Goal: Find specific page/section: Find specific page/section

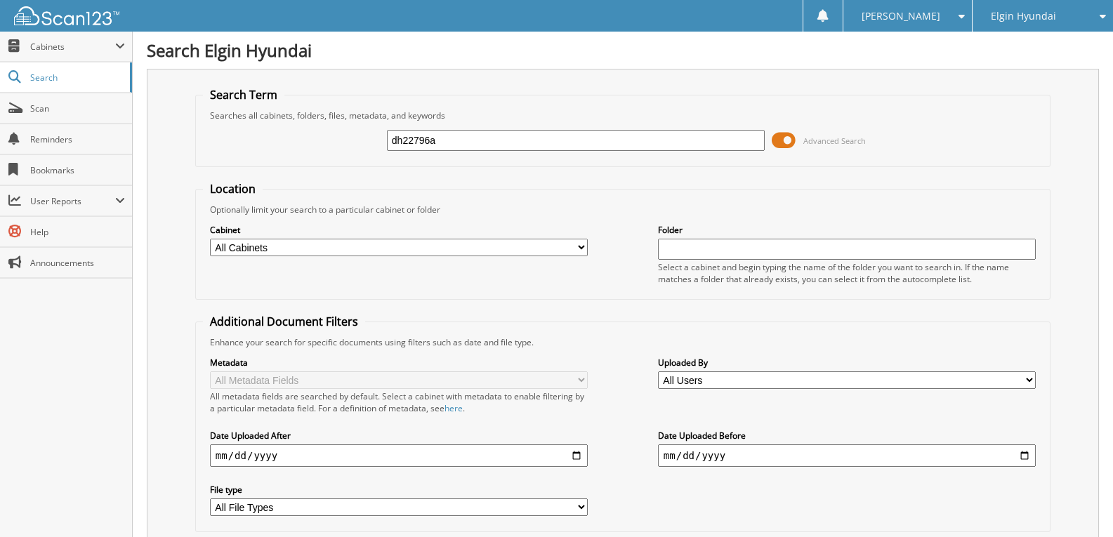
type input "dh22796a"
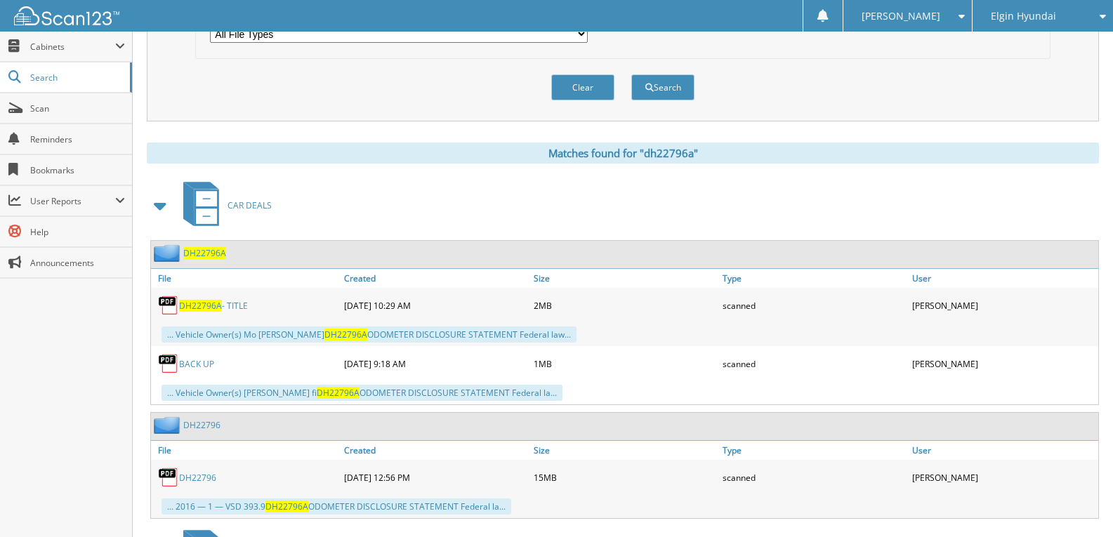
scroll to position [491, 0]
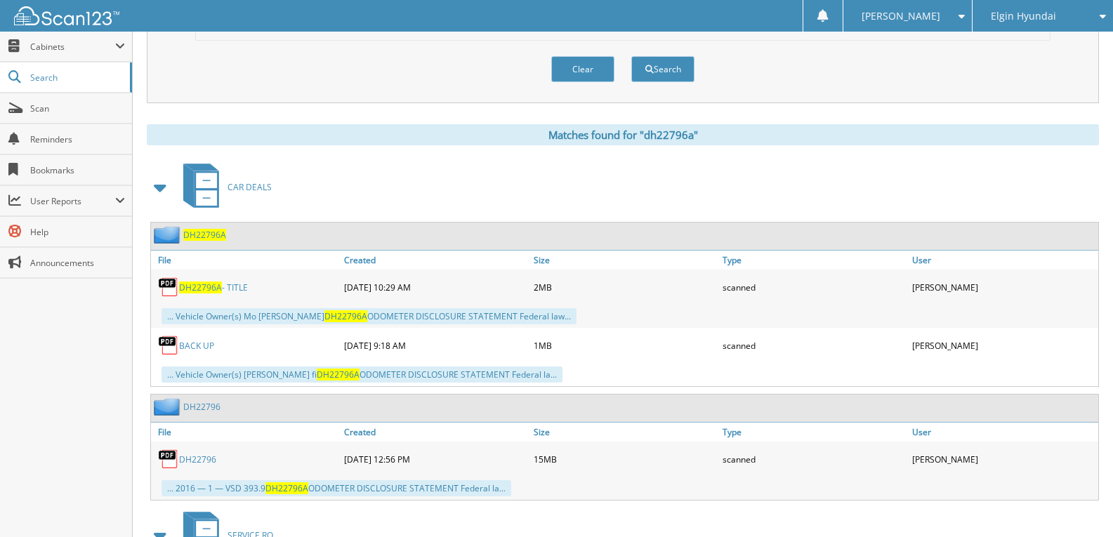
click at [207, 291] on span "DH22796A" at bounding box center [200, 287] width 43 height 12
click at [74, 46] on span "Cabinets" at bounding box center [72, 47] width 85 height 12
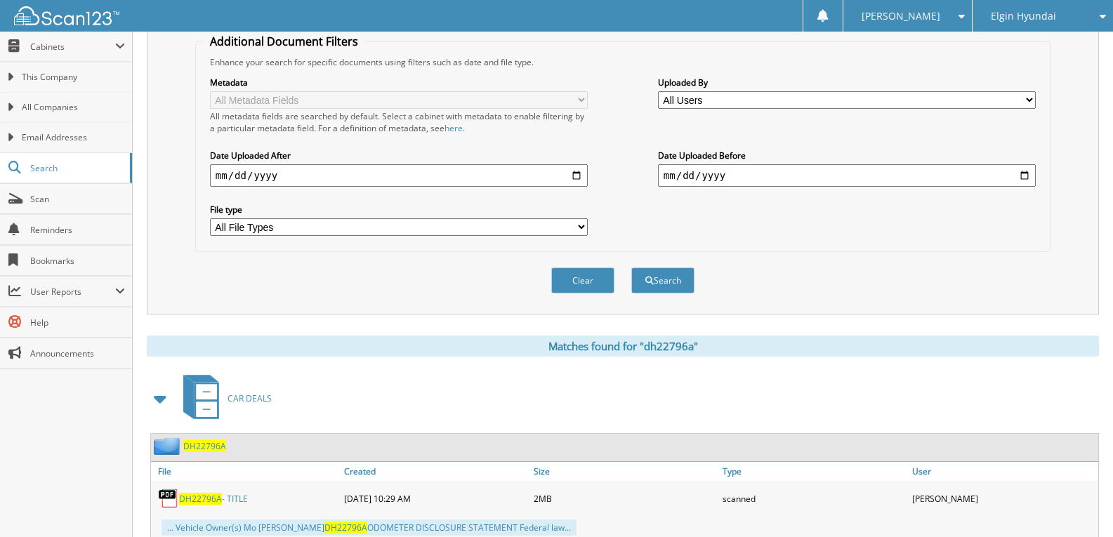
scroll to position [0, 0]
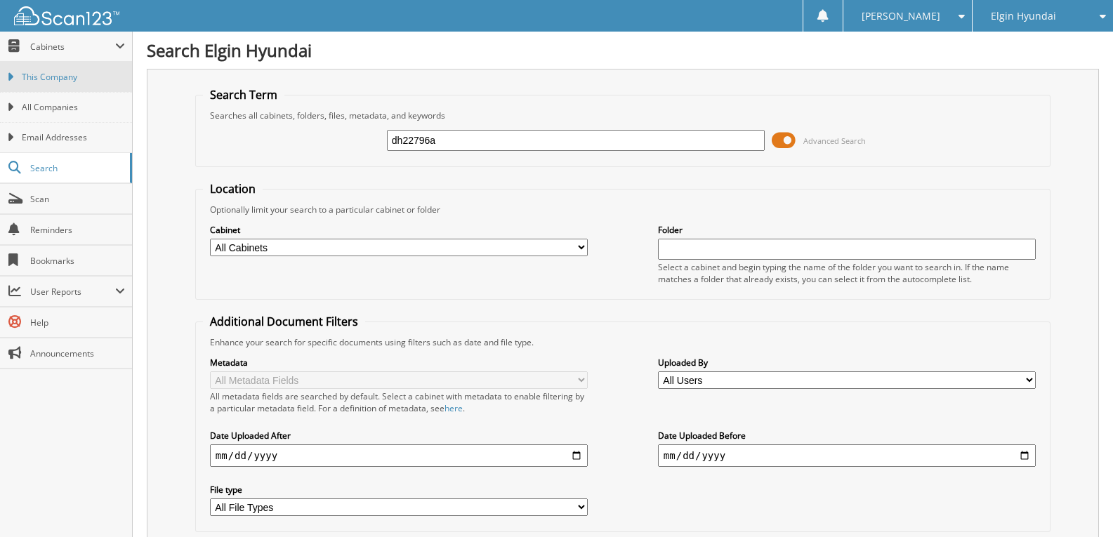
click at [62, 76] on span "This Company" at bounding box center [73, 77] width 103 height 13
